Goal: Task Accomplishment & Management: Use online tool/utility

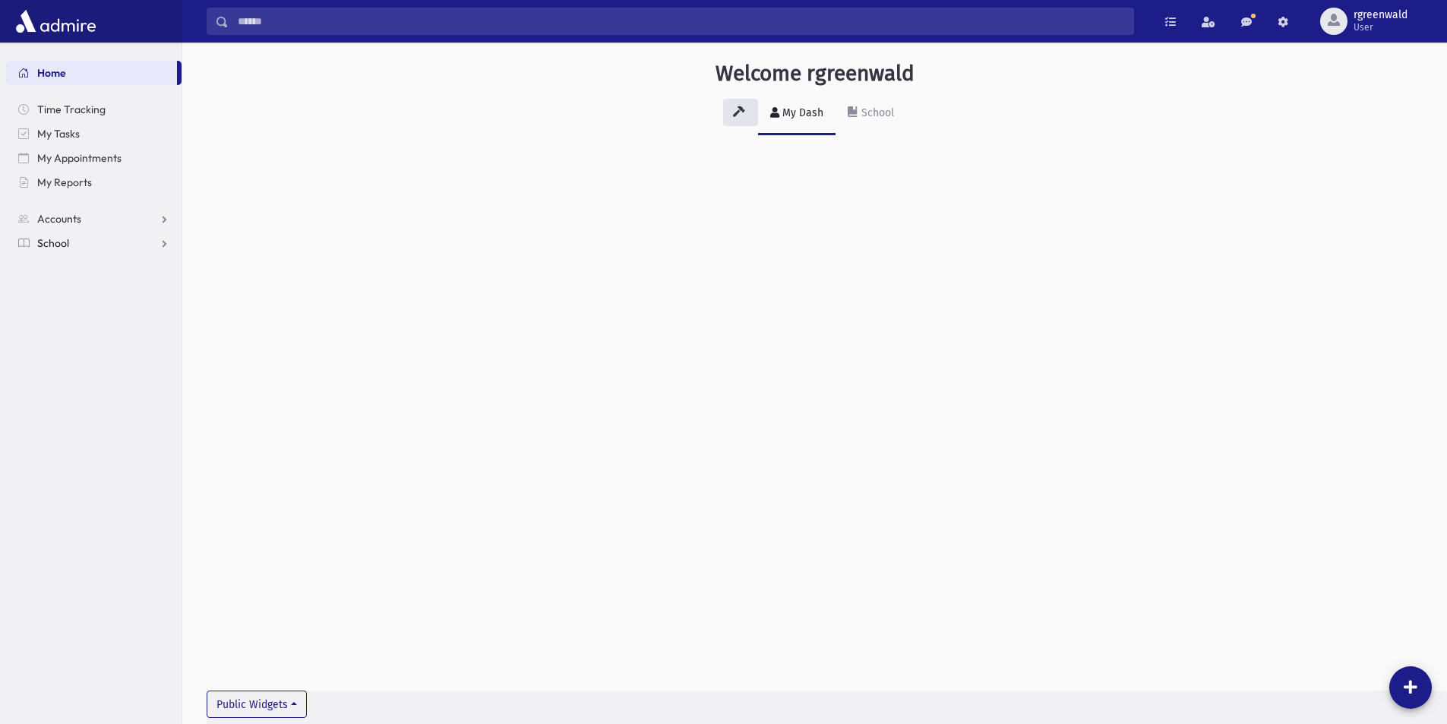
click at [75, 244] on link "School" at bounding box center [93, 243] width 175 height 24
click at [79, 267] on span "Students" at bounding box center [67, 267] width 42 height 14
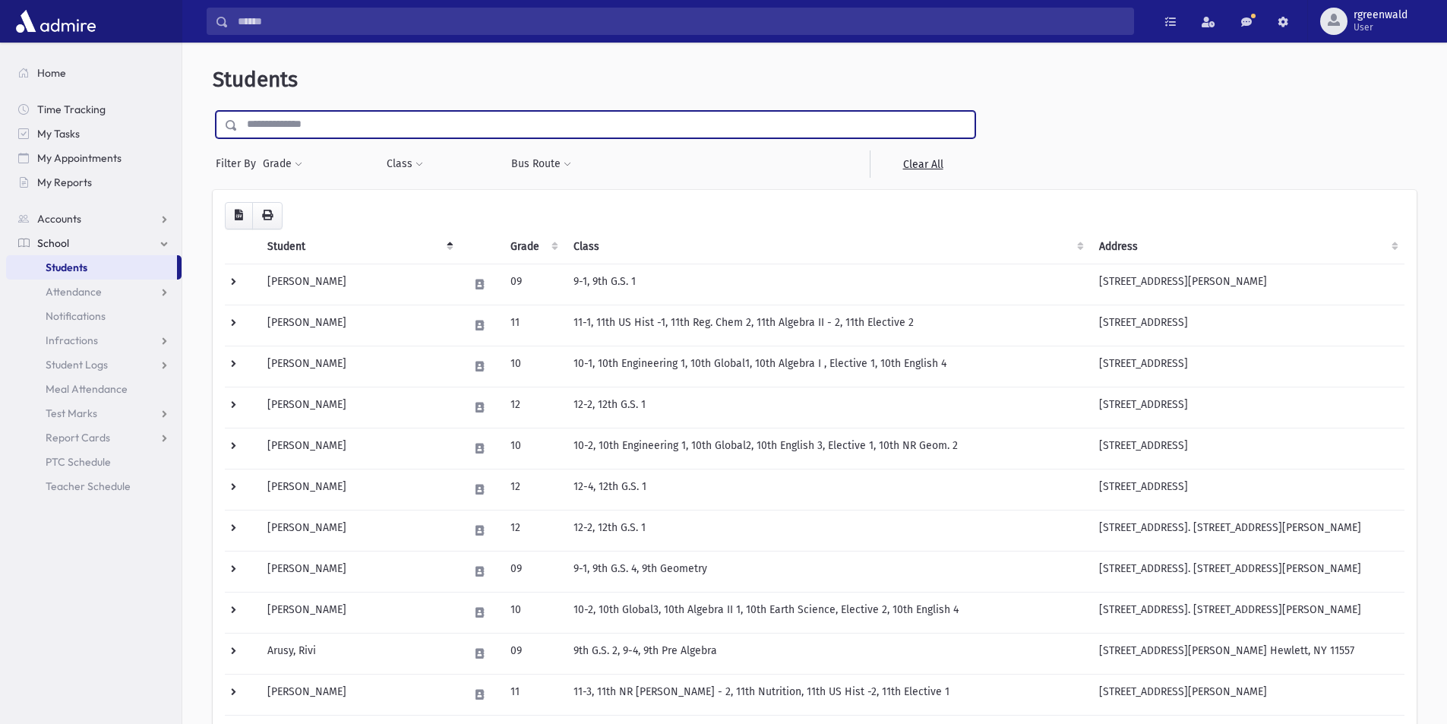
click at [324, 127] on input "text" at bounding box center [606, 124] width 737 height 27
type input "****"
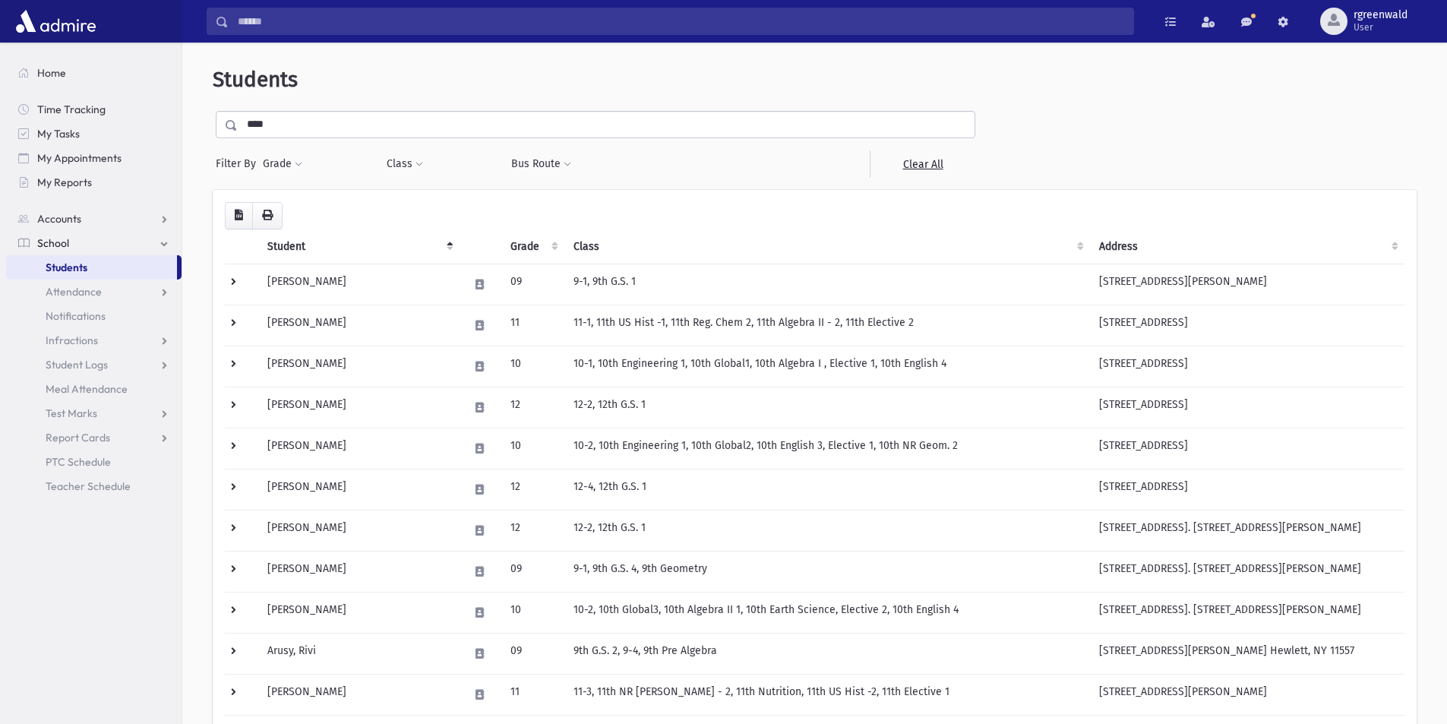
click at [232, 128] on span at bounding box center [232, 125] width 12 height 11
click at [231, 125] on span at bounding box center [232, 125] width 12 height 11
click at [114, 288] on link "Attendance" at bounding box center [93, 291] width 175 height 24
click at [77, 313] on span "Entry" at bounding box center [71, 316] width 26 height 14
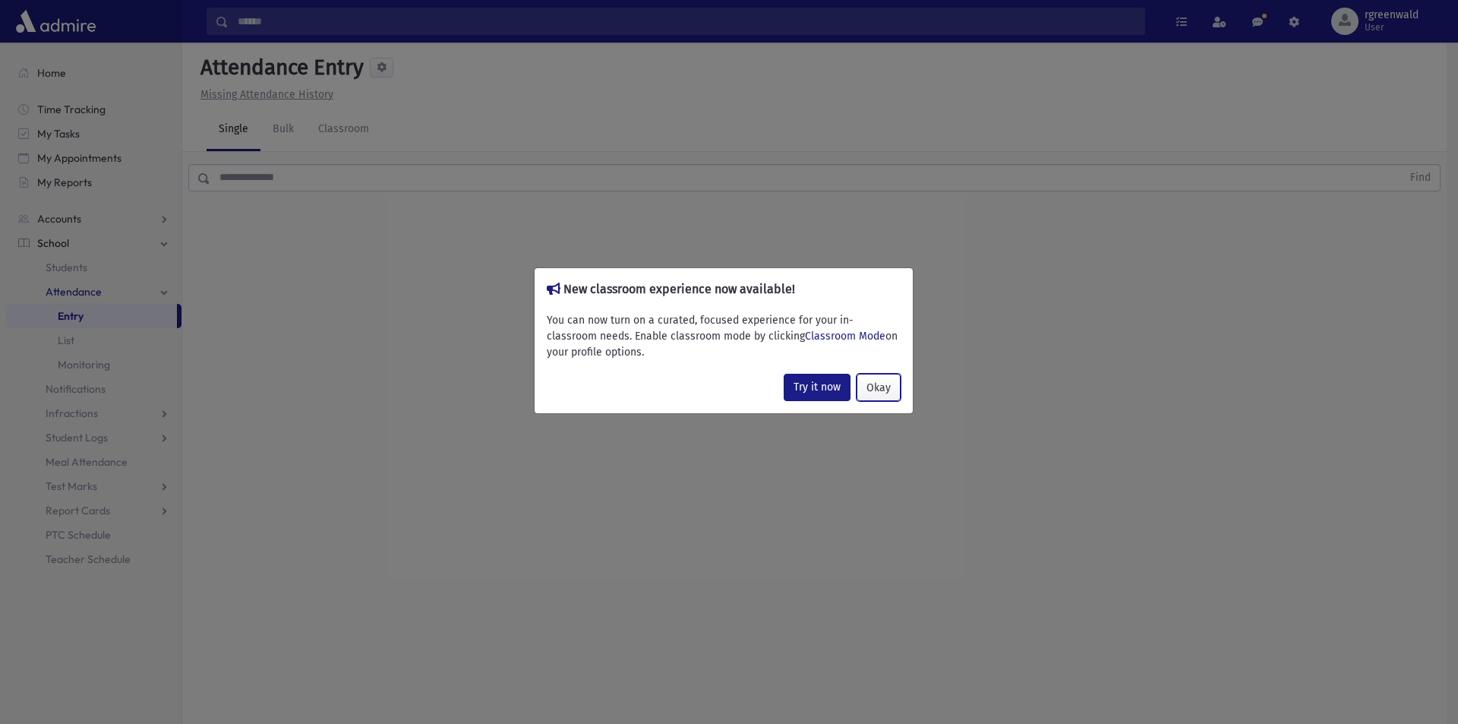
click at [889, 384] on button "Okay" at bounding box center [879, 387] width 44 height 27
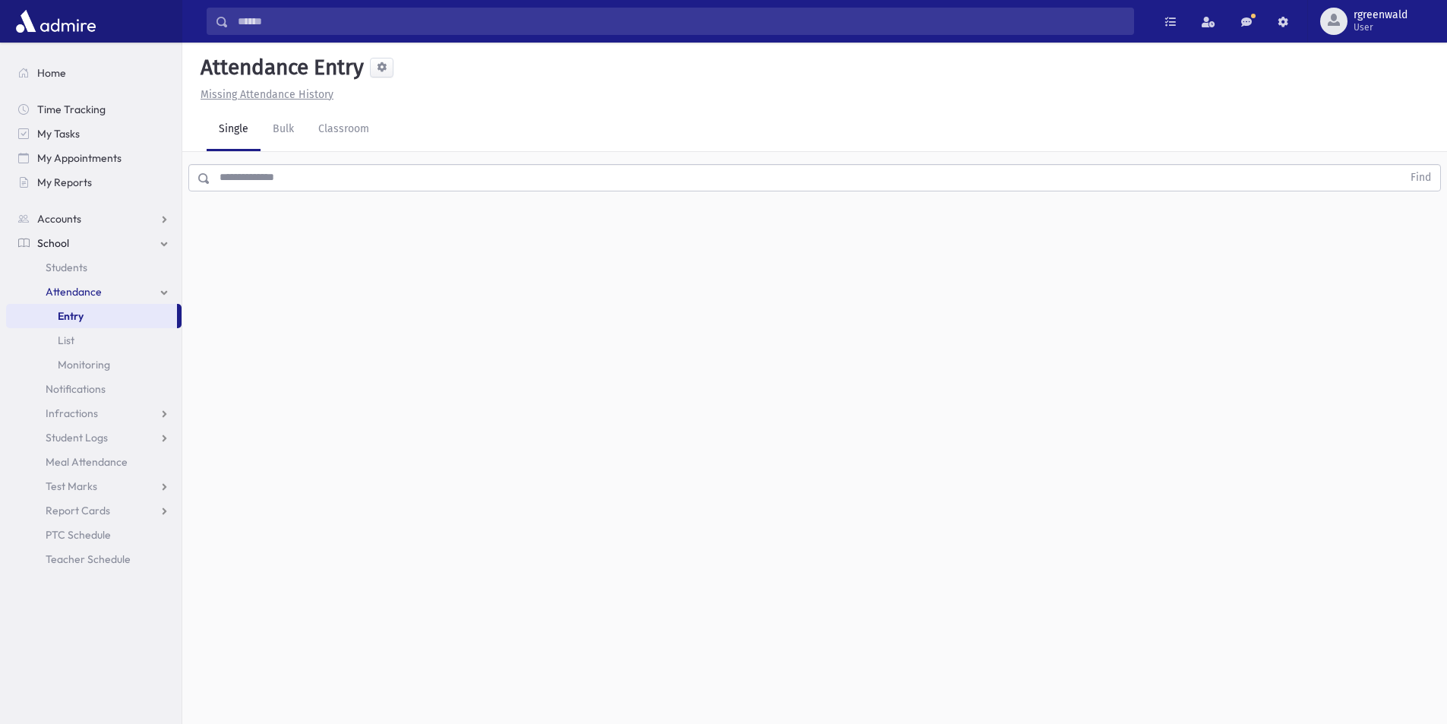
click at [267, 179] on input "text" at bounding box center [806, 177] width 1192 height 27
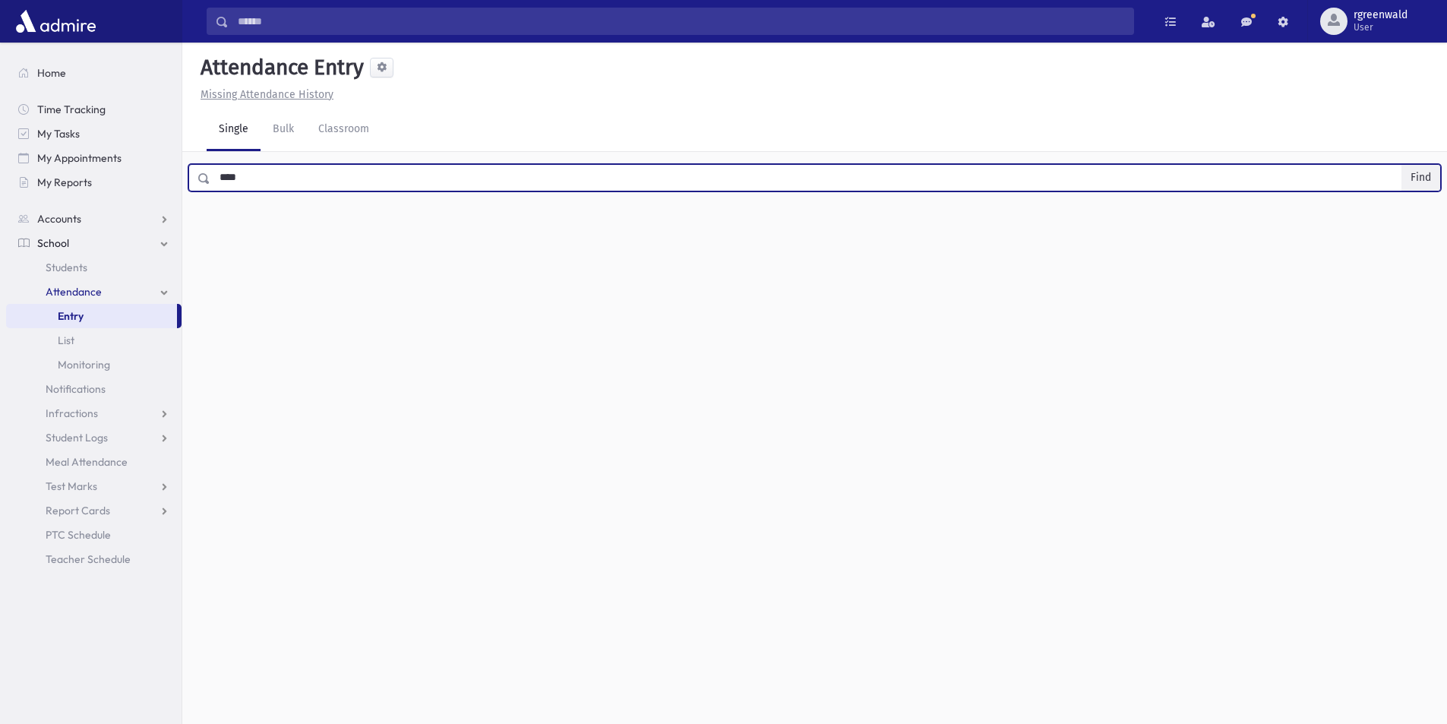
type input "****"
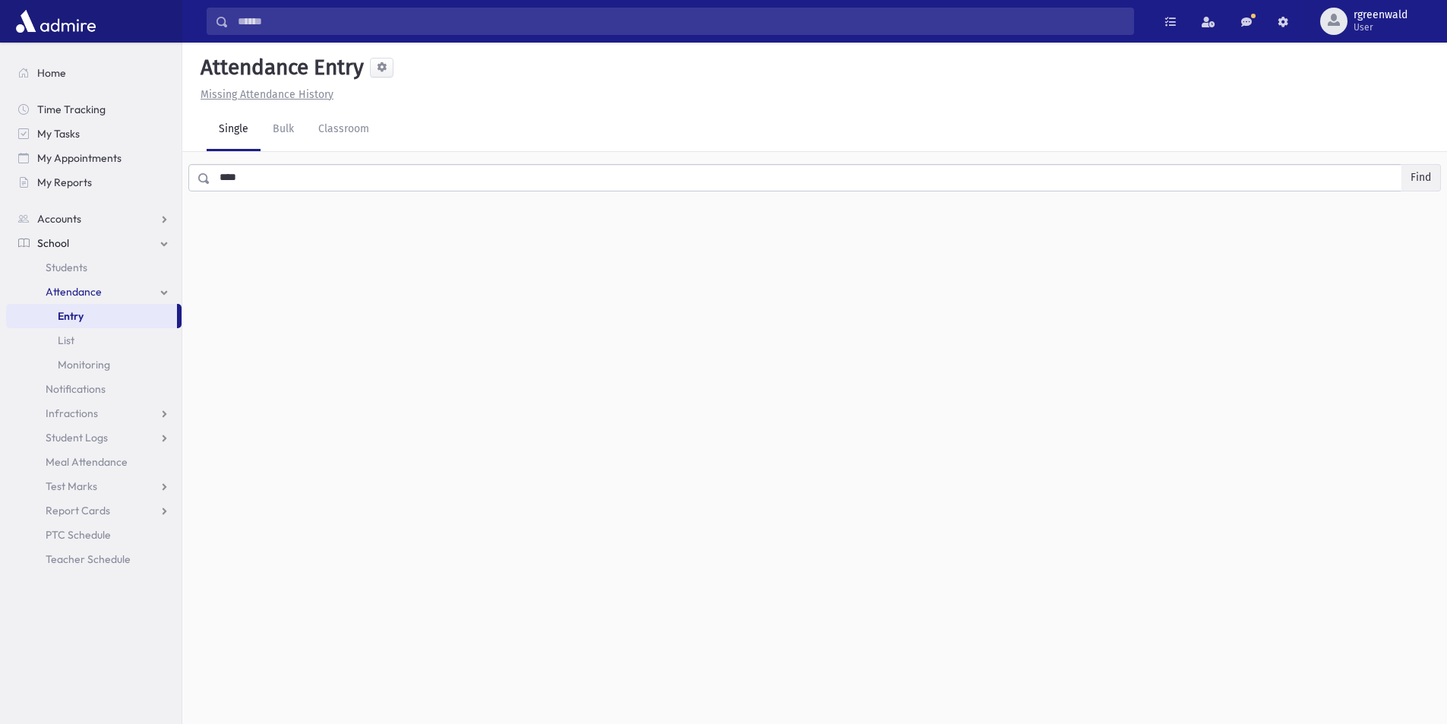
click at [1431, 179] on button "Find" at bounding box center [1420, 178] width 39 height 26
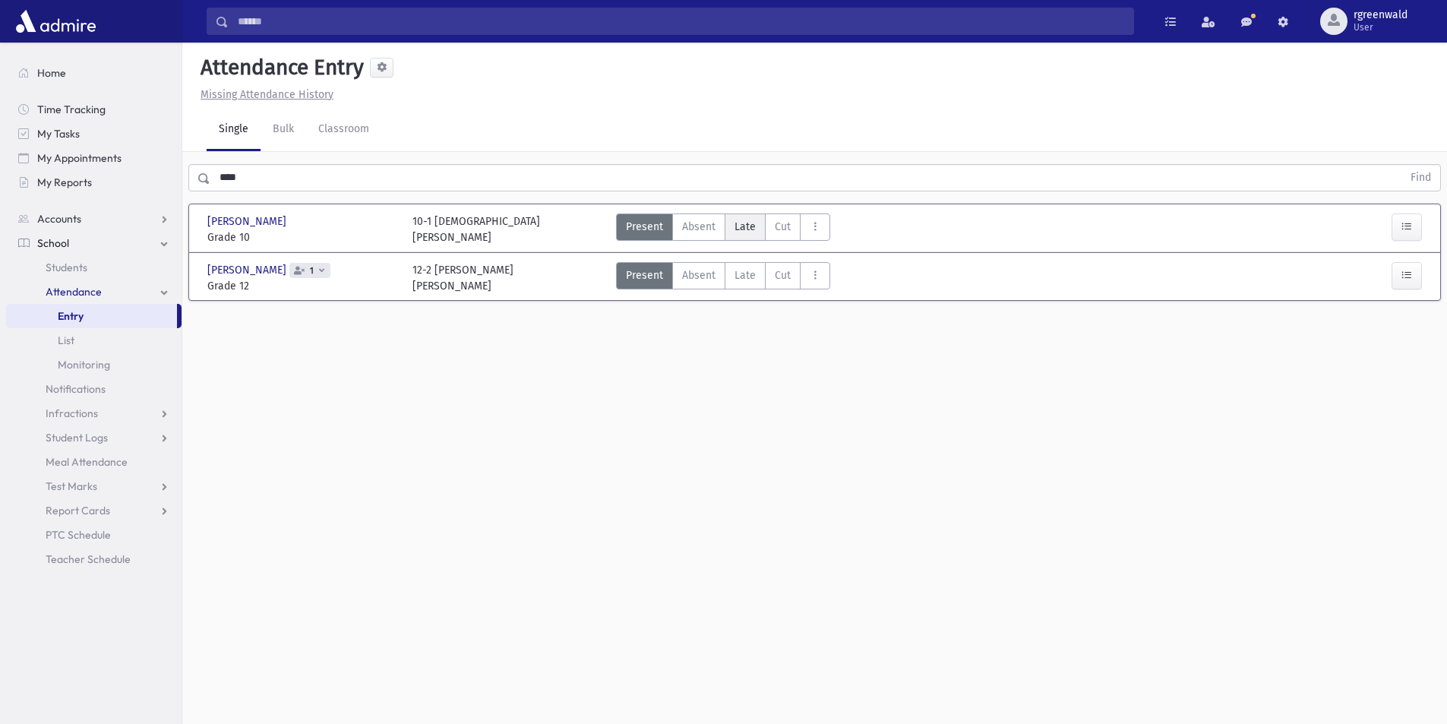
click at [745, 232] on span "Late" at bounding box center [744, 227] width 21 height 16
click at [1413, 224] on button "button" at bounding box center [1406, 226] width 30 height 27
click at [333, 221] on div "Aghbashoff, Devori Aghbashoff, Devori" at bounding box center [302, 221] width 190 height 16
click at [1419, 229] on button "button" at bounding box center [1406, 226] width 30 height 27
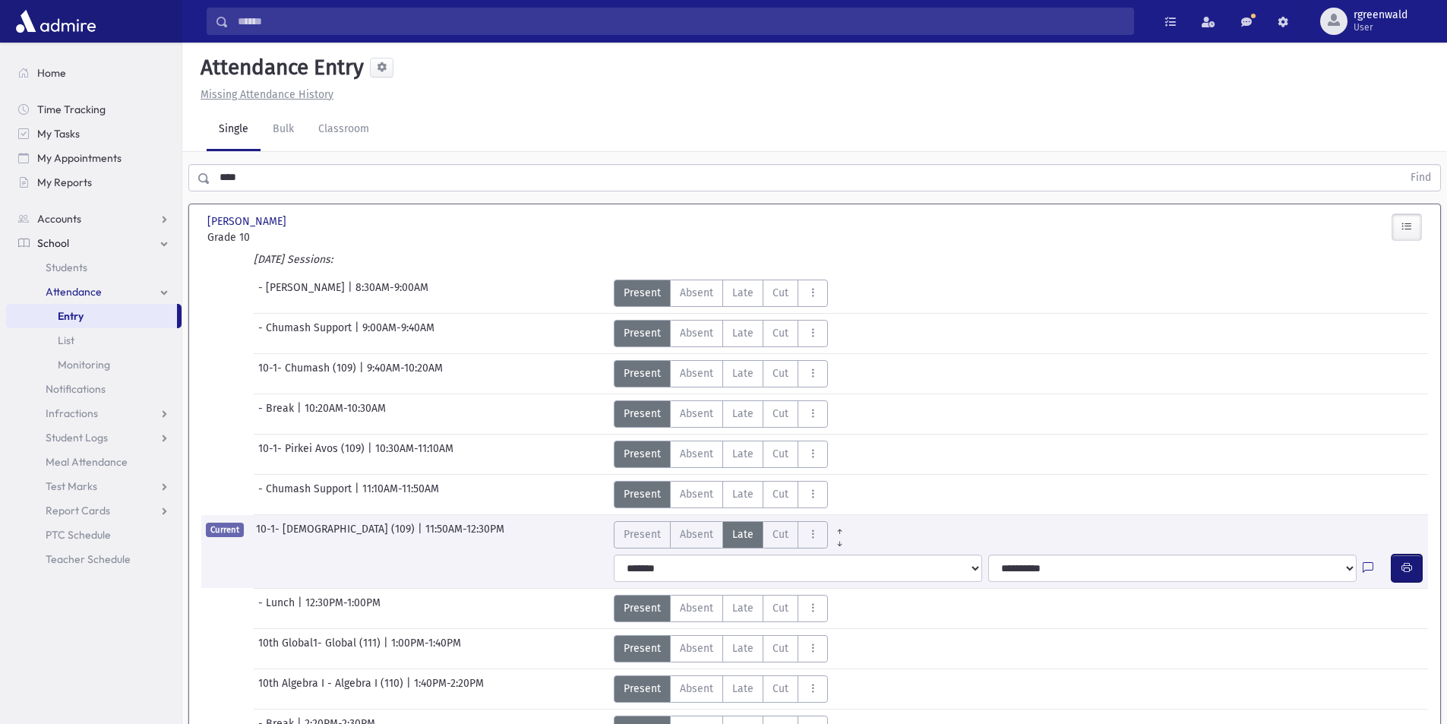
click at [1407, 563] on icon "button" at bounding box center [1406, 567] width 11 height 13
click at [1398, 567] on button "button" at bounding box center [1406, 567] width 30 height 27
click at [1066, 117] on div "Single Bulk Classroom" at bounding box center [827, 130] width 1240 height 43
